Goal: Task Accomplishment & Management: Use online tool/utility

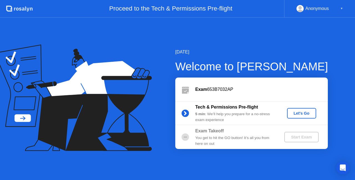
drag, startPoint x: 239, startPoint y: 120, endPoint x: 198, endPoint y: 113, distance: 41.1
click at [198, 113] on div "5 min : We’ll help you prepare for a no-stress exam experience" at bounding box center [235, 117] width 80 height 11
drag, startPoint x: 258, startPoint y: 105, endPoint x: 226, endPoint y: 107, distance: 32.0
click at [205, 108] on div "Tech & Permissions Pre-flight" at bounding box center [235, 107] width 80 height 7
click at [300, 113] on div "Let's Go" at bounding box center [302, 113] width 25 height 4
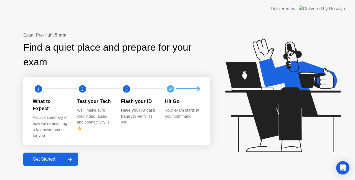
click at [72, 158] on icon at bounding box center [70, 159] width 4 height 3
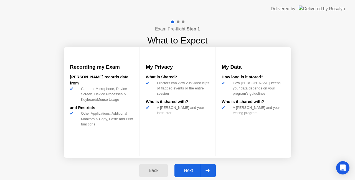
click at [188, 169] on div "Next" at bounding box center [188, 171] width 25 height 5
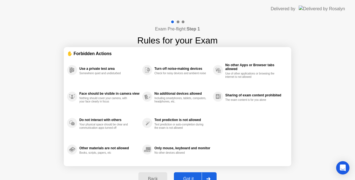
click at [191, 176] on button "Got it" at bounding box center [195, 179] width 43 height 13
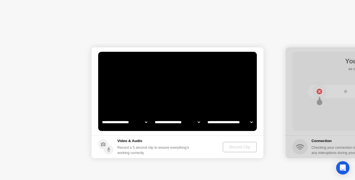
select select "**********"
select select "*******"
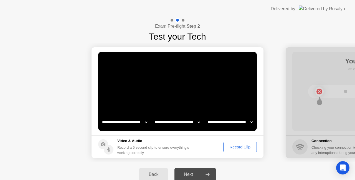
click at [242, 147] on div "Record Clip" at bounding box center [240, 147] width 30 height 4
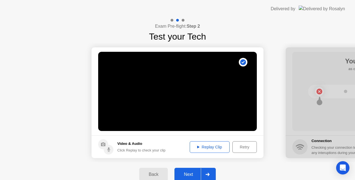
click at [185, 174] on div "Next" at bounding box center [188, 174] width 25 height 5
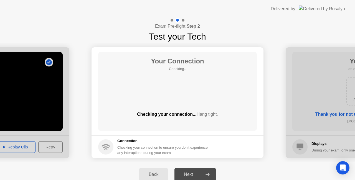
click at [184, 126] on div "Checking your connection... Hang tight." at bounding box center [177, 119] width 159 height 16
click at [171, 90] on div "Your Connection Checking.. Checking your connection... Hang tight." at bounding box center [177, 91] width 159 height 79
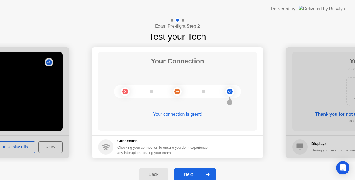
click at [189, 175] on div "Next" at bounding box center [188, 174] width 25 height 5
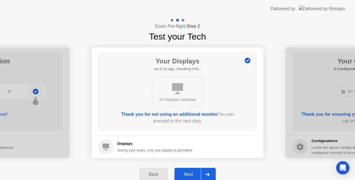
click at [189, 175] on div "Next" at bounding box center [188, 174] width 25 height 5
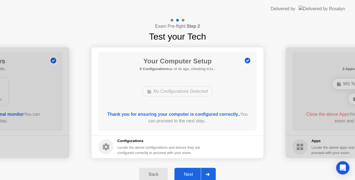
click at [189, 175] on div "Next" at bounding box center [188, 174] width 25 height 5
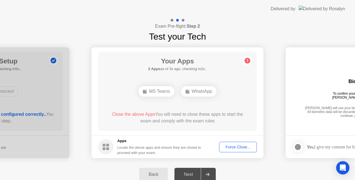
drag, startPoint x: 153, startPoint y: 153, endPoint x: 120, endPoint y: 147, distance: 33.1
click at [120, 147] on div "Locate the above apps and ensure they are closed to proceed with your exam." at bounding box center [159, 150] width 84 height 11
click at [242, 145] on div "Force Close..." at bounding box center [238, 147] width 34 height 4
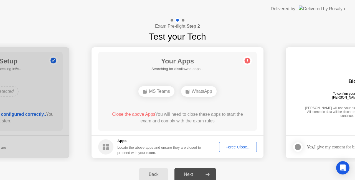
click at [240, 147] on div "Force Close..." at bounding box center [238, 147] width 34 height 4
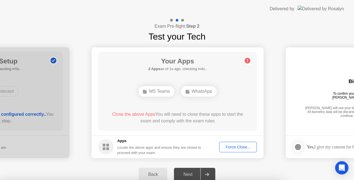
click at [243, 180] on div at bounding box center [177, 180] width 354 height 0
click at [228, 180] on div at bounding box center [177, 180] width 354 height 0
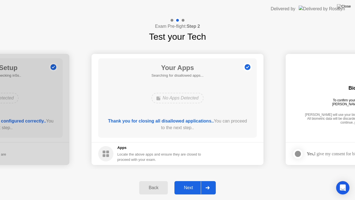
click at [191, 180] on div "Next" at bounding box center [188, 187] width 25 height 5
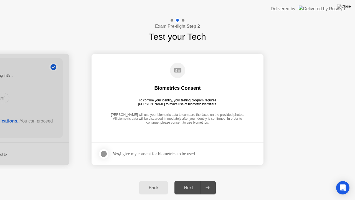
click at [186, 154] on div "Yes, I give my consent for biometrics to be used" at bounding box center [154, 153] width 82 height 5
click at [105, 153] on div at bounding box center [104, 153] width 7 height 7
click at [190, 180] on div "Next" at bounding box center [188, 187] width 25 height 5
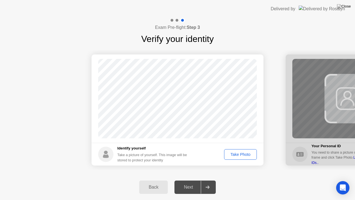
click at [240, 154] on div "Take Photo" at bounding box center [240, 154] width 29 height 4
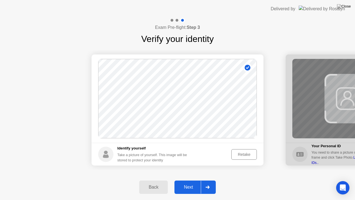
click at [191, 180] on div "Next" at bounding box center [188, 187] width 25 height 5
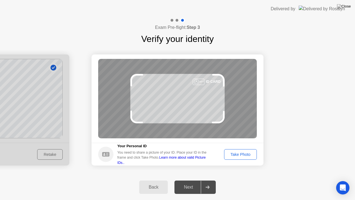
click at [243, 155] on div "Take Photo" at bounding box center [240, 154] width 29 height 4
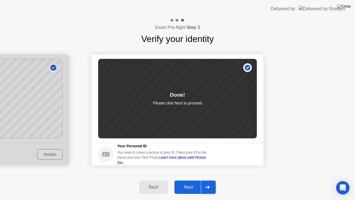
click at [185, 180] on button "Next" at bounding box center [195, 186] width 41 height 13
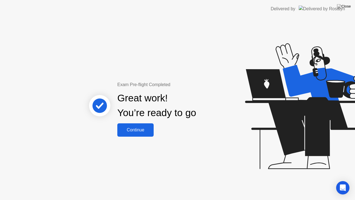
click at [135, 130] on div "Continue" at bounding box center [135, 129] width 33 height 5
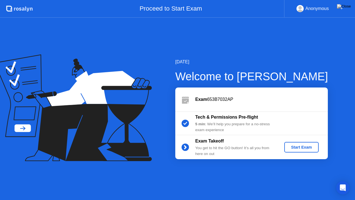
click at [295, 147] on div "Start Exam" at bounding box center [302, 147] width 30 height 4
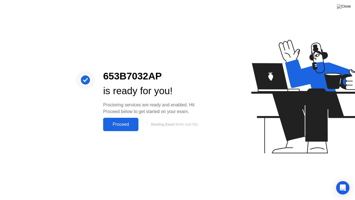
click at [116, 124] on div "Proceed" at bounding box center [121, 124] width 32 height 5
